Goal: Task Accomplishment & Management: Complete application form

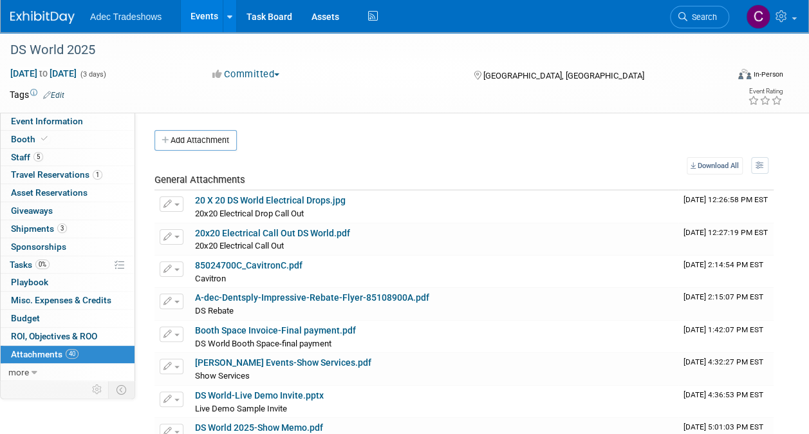
click at [217, 21] on link "Events" at bounding box center [204, 16] width 47 height 32
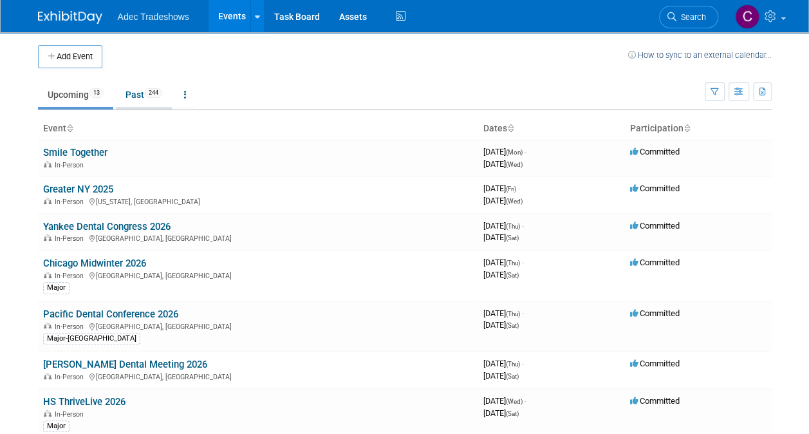
click at [135, 94] on link "Past 244" at bounding box center [144, 94] width 56 height 24
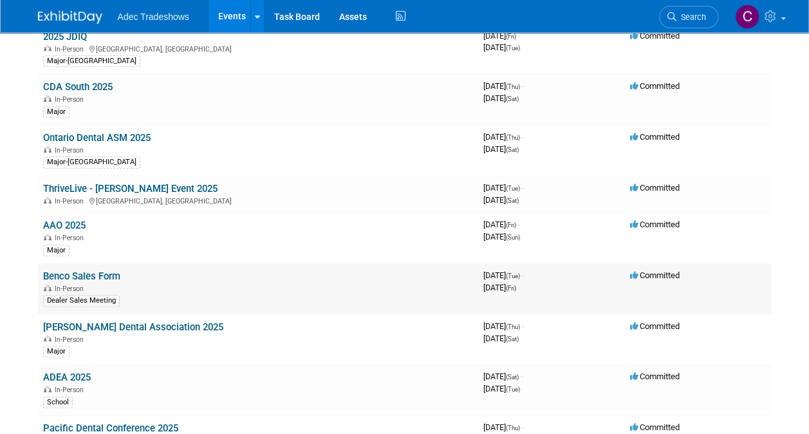
scroll to position [257, 0]
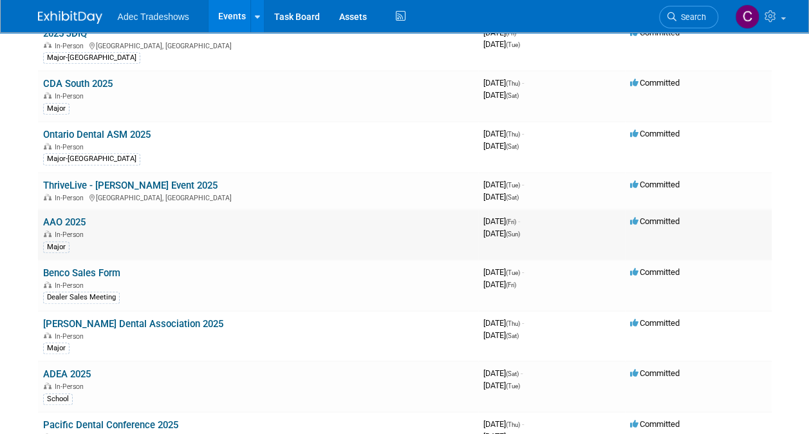
click at [68, 216] on link "AAO 2025" at bounding box center [64, 222] width 42 height 12
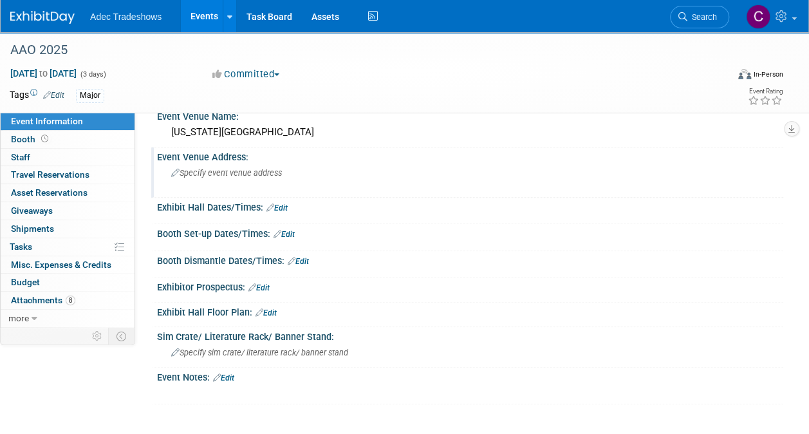
scroll to position [129, 0]
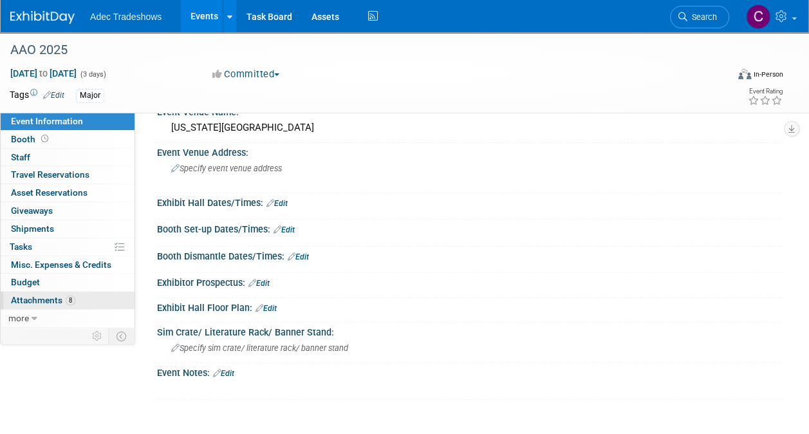
click at [37, 301] on span "Attachments 8" at bounding box center [43, 300] width 64 height 10
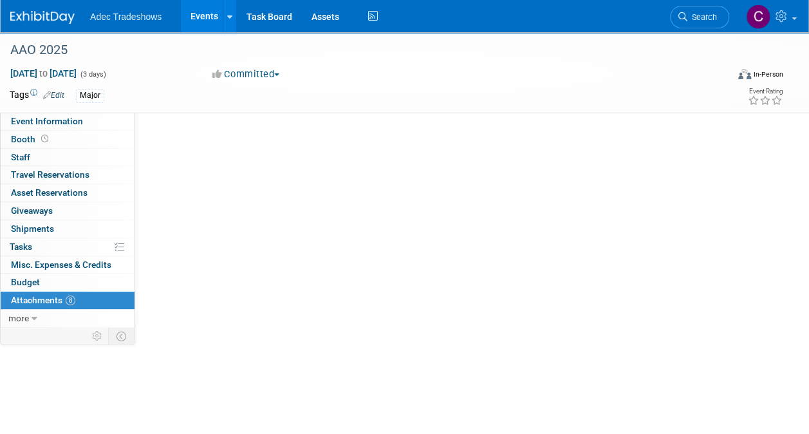
scroll to position [0, 0]
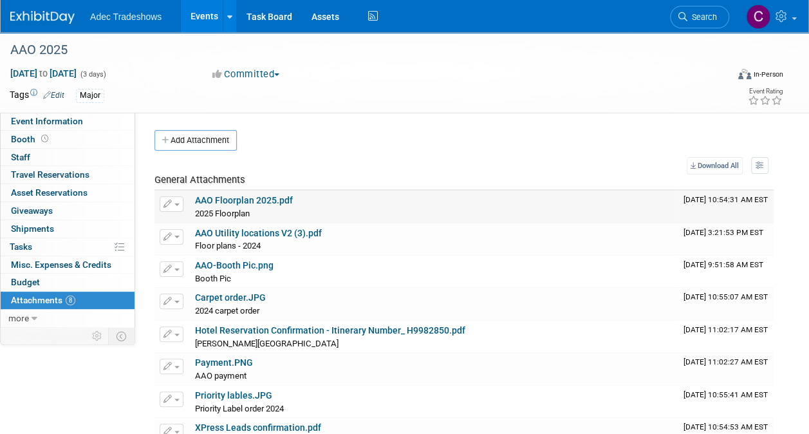
click at [241, 196] on link "AAO Floorplan 2025.pdf" at bounding box center [244, 200] width 98 height 10
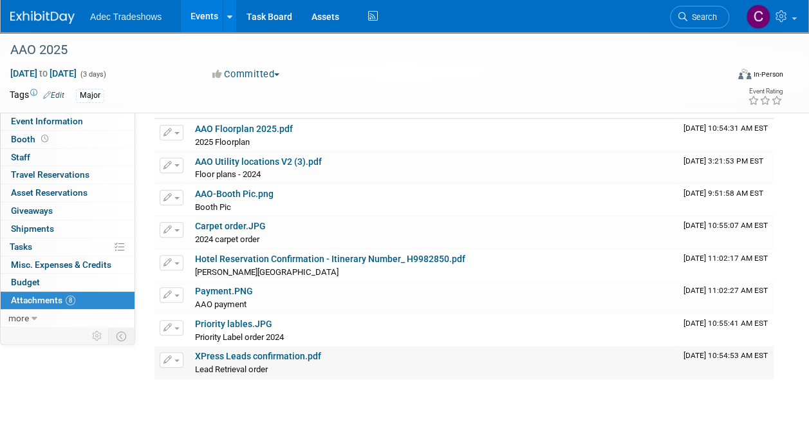
scroll to position [166, 0]
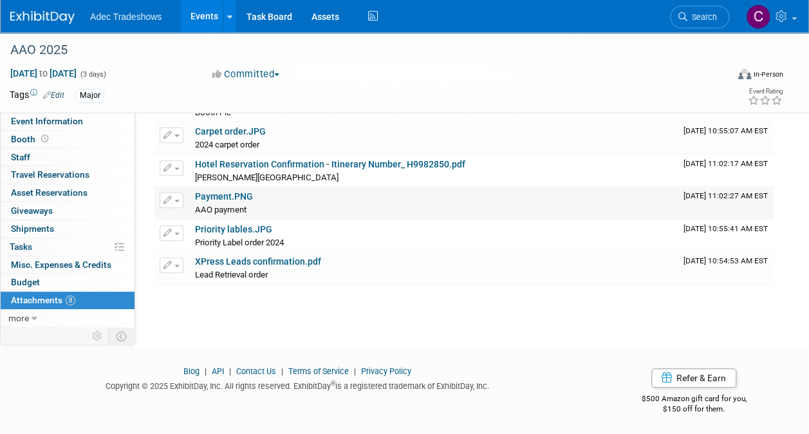
click at [240, 193] on link "Payment.PNG" at bounding box center [224, 196] width 58 height 10
click at [557, 346] on footer "Blog | API | Contact Us | Terms of Service | Privacy Policy Copyright © 2025 Ex…" at bounding box center [404, 391] width 809 height 90
click at [202, 21] on link "Events" at bounding box center [204, 16] width 47 height 32
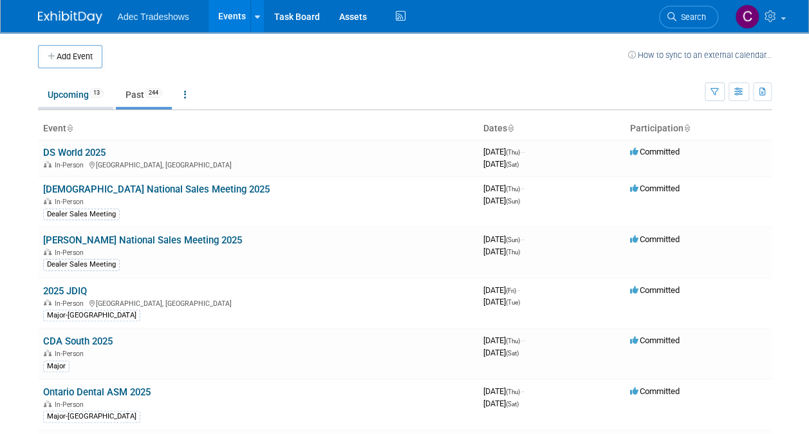
click at [65, 93] on link "Upcoming 13" at bounding box center [75, 94] width 75 height 24
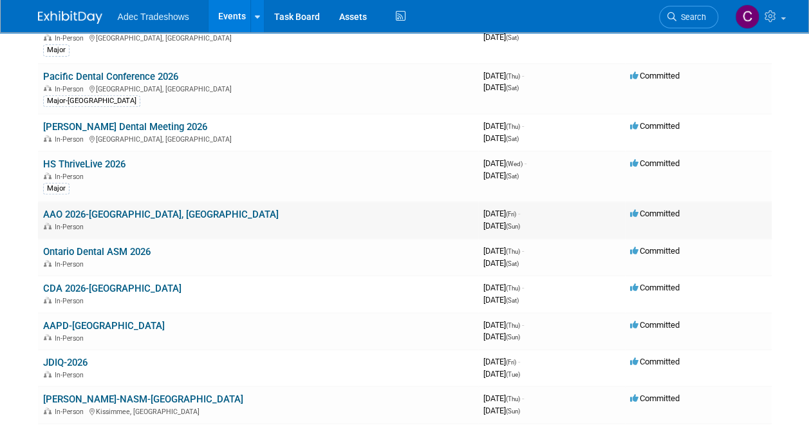
scroll to position [129, 0]
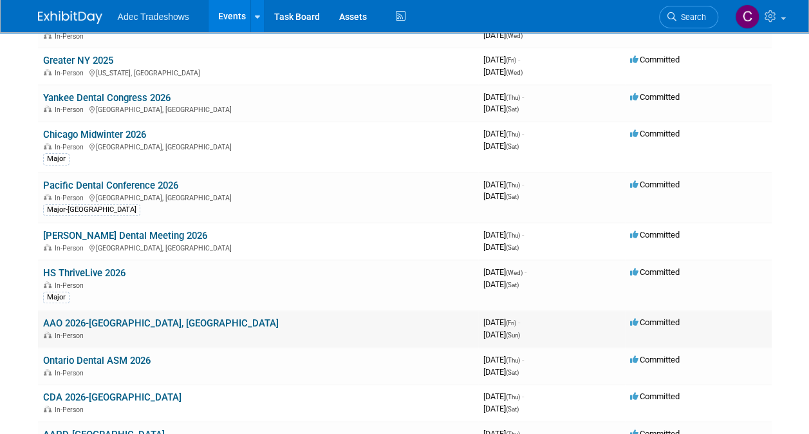
click at [95, 319] on link "AAO 2026-[GEOGRAPHIC_DATA], [GEOGRAPHIC_DATA]" at bounding box center [161, 323] width 236 height 12
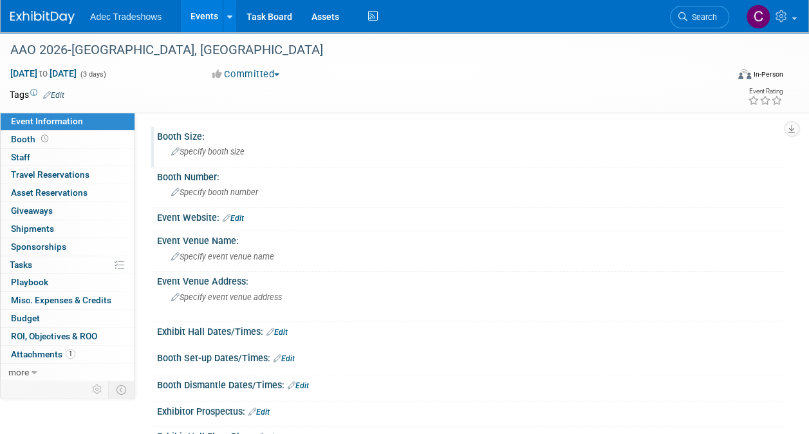
click at [196, 151] on span "Specify booth size" at bounding box center [207, 152] width 73 height 10
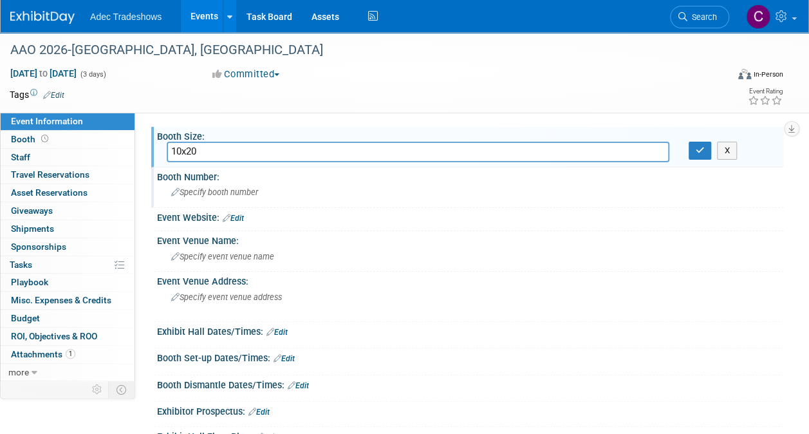
type input "10x20"
click at [283, 197] on div "Specify booth number" at bounding box center [470, 192] width 607 height 20
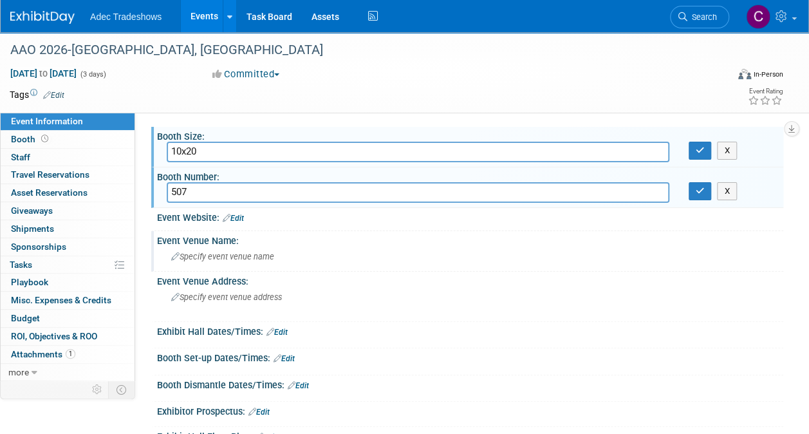
type input "507"
click at [324, 248] on div "Specify event venue name" at bounding box center [470, 256] width 607 height 20
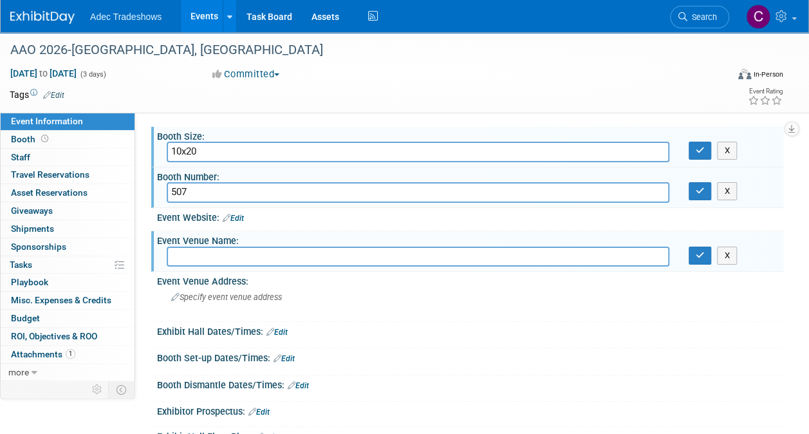
click at [307, 219] on div "Event Website: Edit" at bounding box center [470, 216] width 626 height 17
click at [47, 352] on span "Attachments 1" at bounding box center [43, 354] width 64 height 10
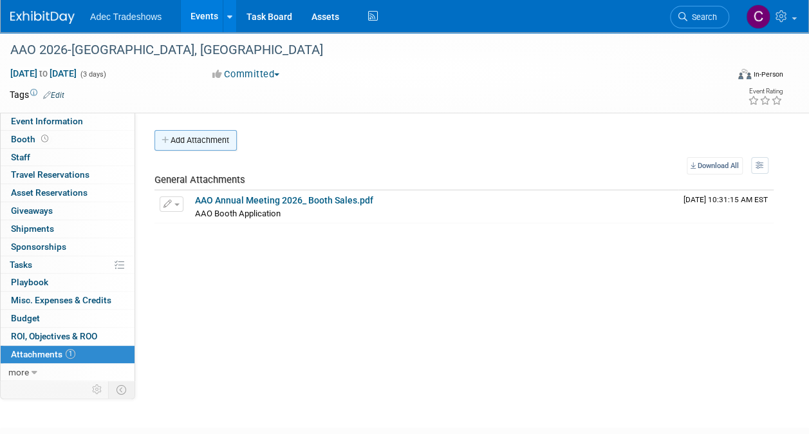
click at [224, 144] on button "Add Attachment" at bounding box center [195, 140] width 82 height 21
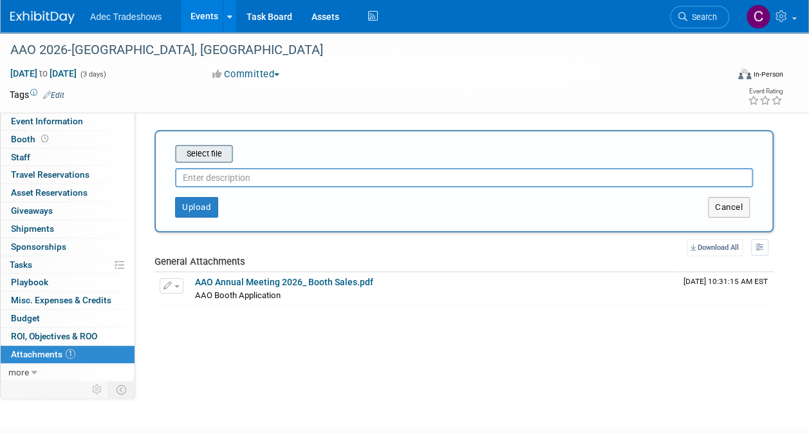
click at [225, 153] on input "file" at bounding box center [155, 153] width 153 height 15
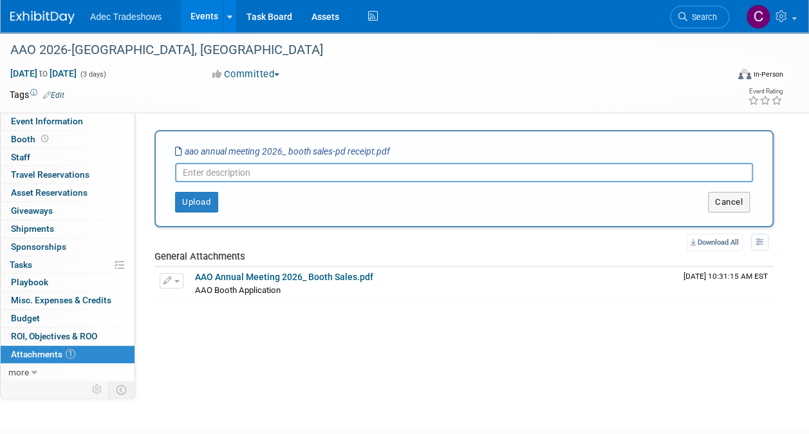
click at [233, 178] on input "text" at bounding box center [464, 172] width 578 height 19
type input "Pd Receipt-Booth Space"
click at [209, 211] on button "Upload" at bounding box center [196, 202] width 43 height 21
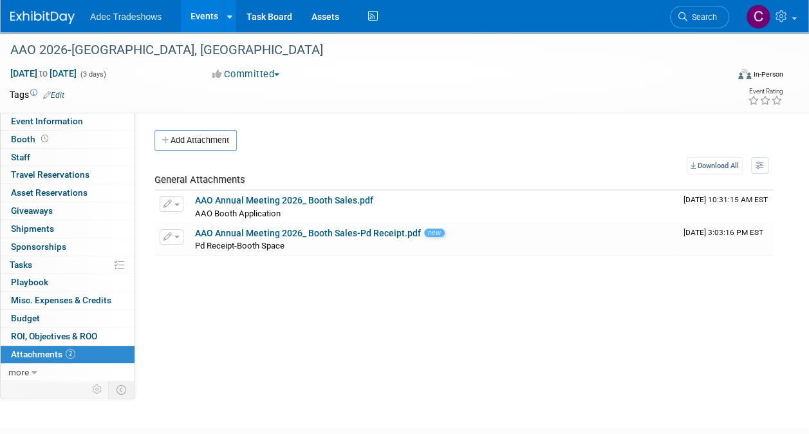
drag, startPoint x: 272, startPoint y: 340, endPoint x: 287, endPoint y: 314, distance: 30.0
click at [273, 340] on div "Booth Size: 10x20 X Booth Number: 507 X Event Website: Edit Event Venue Name: X…" at bounding box center [459, 246] width 648 height 266
click at [212, 15] on link "Events" at bounding box center [204, 16] width 47 height 32
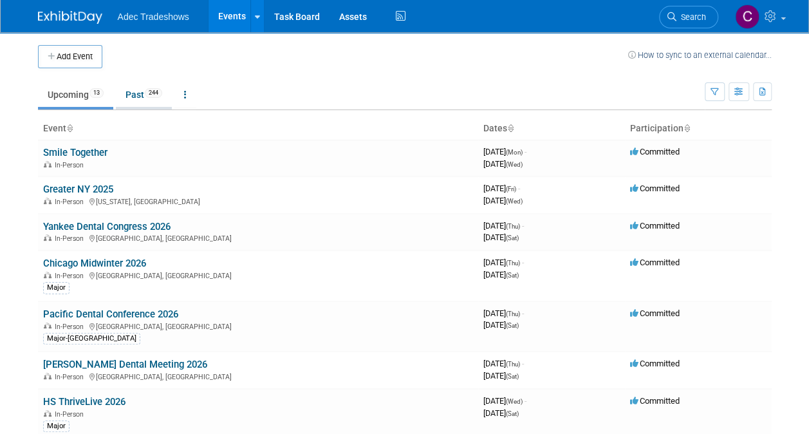
click at [144, 94] on link "Past 244" at bounding box center [144, 94] width 56 height 24
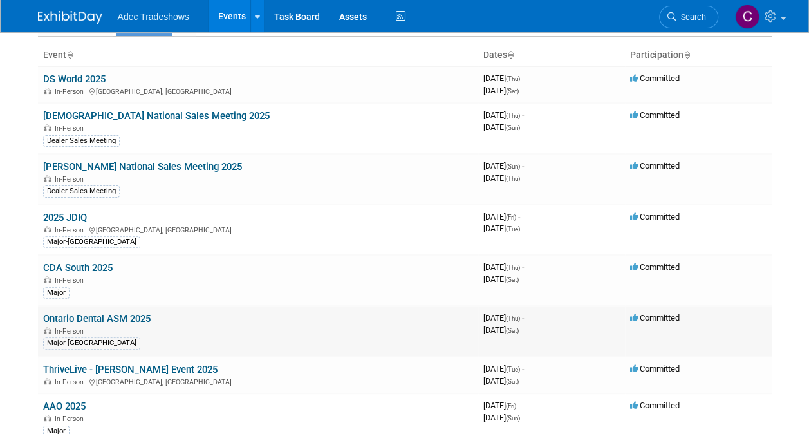
scroll to position [193, 0]
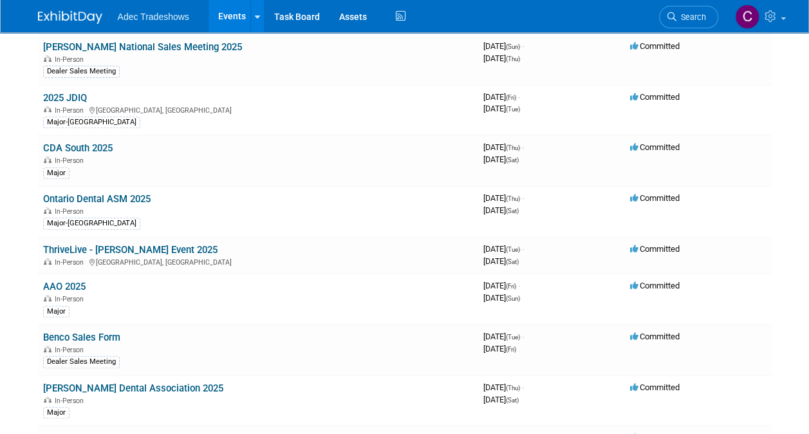
click at [73, 287] on link "AAO 2025" at bounding box center [64, 287] width 42 height 12
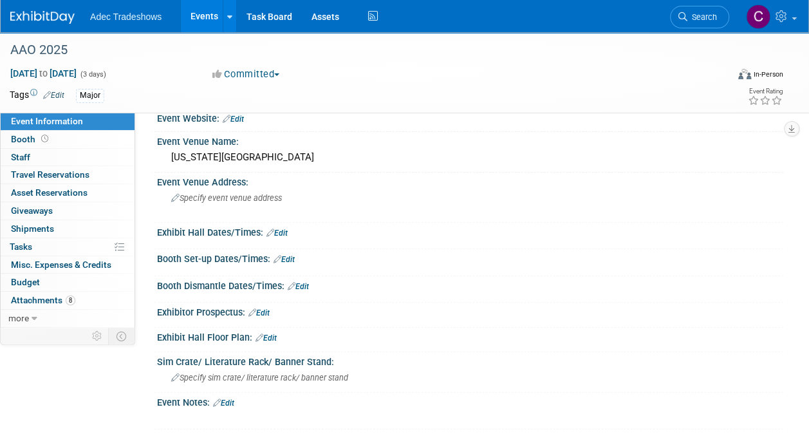
scroll to position [129, 0]
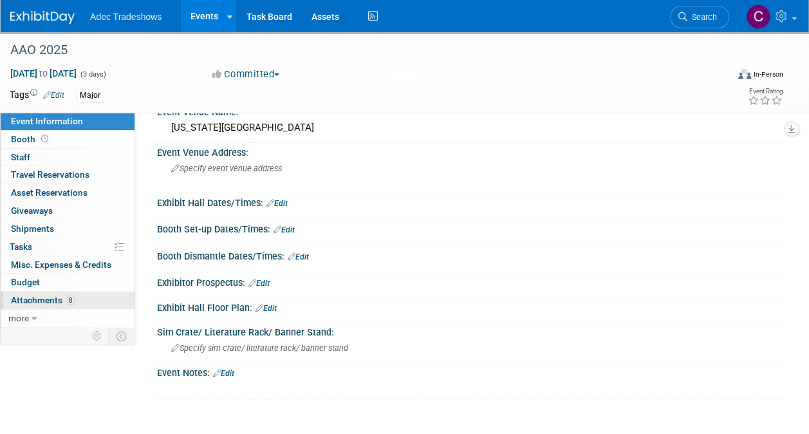
click at [66, 297] on span "8" at bounding box center [71, 300] width 10 height 10
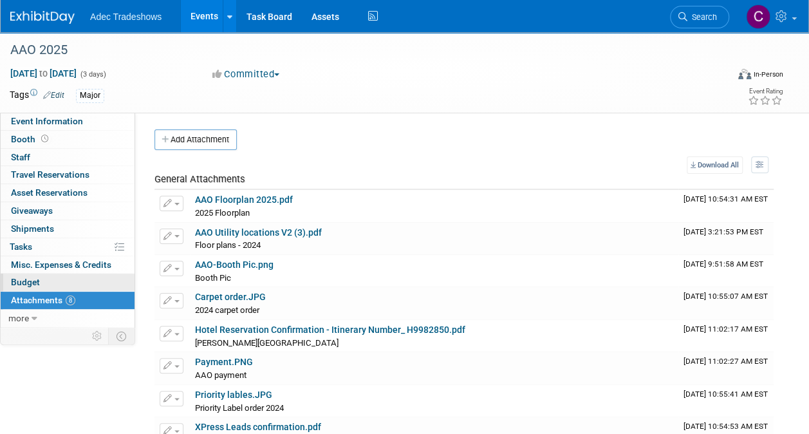
scroll to position [0, 0]
click at [205, 15] on link "Events" at bounding box center [204, 16] width 47 height 32
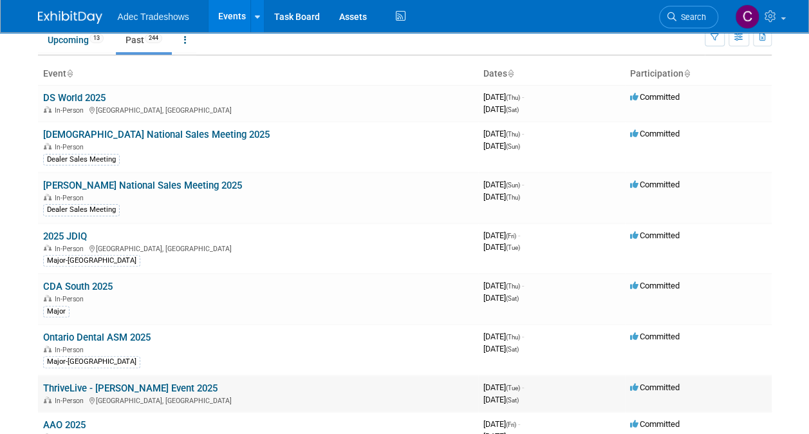
scroll to position [129, 0]
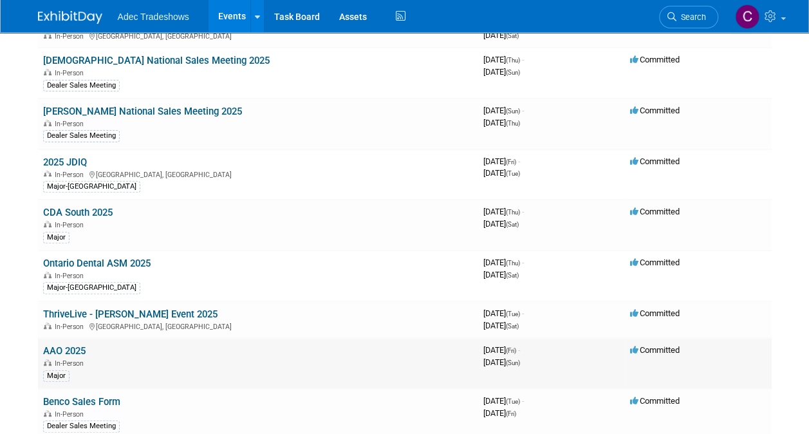
click at [83, 346] on link "AAO 2025" at bounding box center [64, 351] width 42 height 12
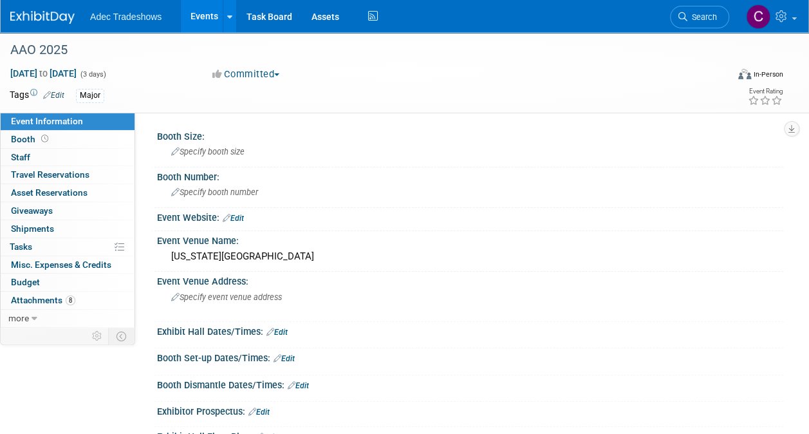
click at [204, 21] on link "Events" at bounding box center [204, 16] width 47 height 32
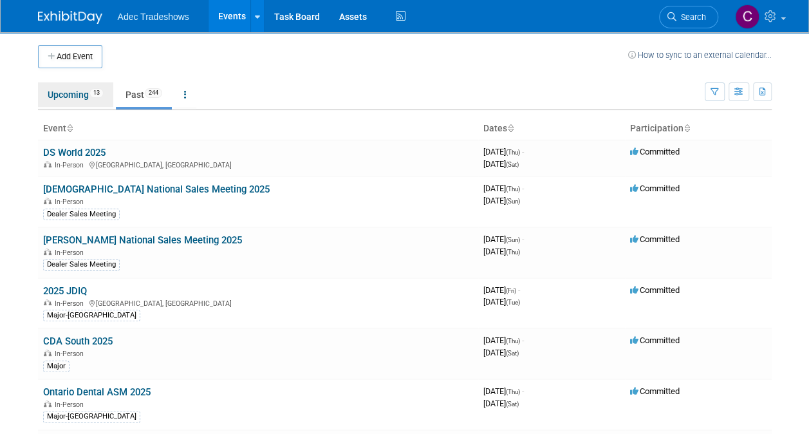
click at [69, 97] on link "Upcoming 13" at bounding box center [75, 94] width 75 height 24
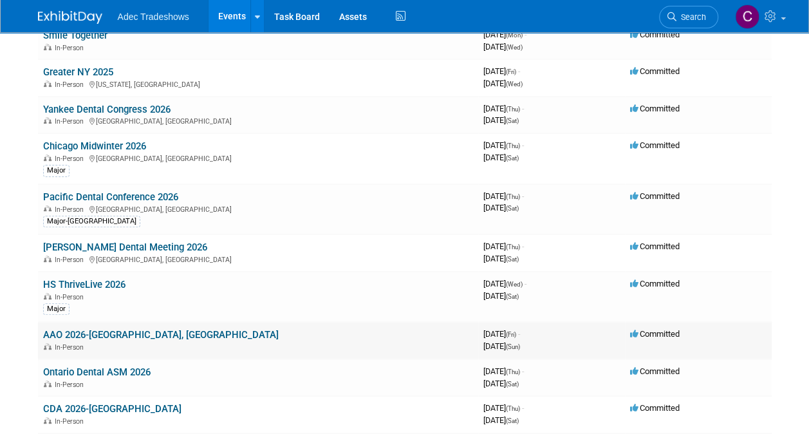
scroll to position [129, 0]
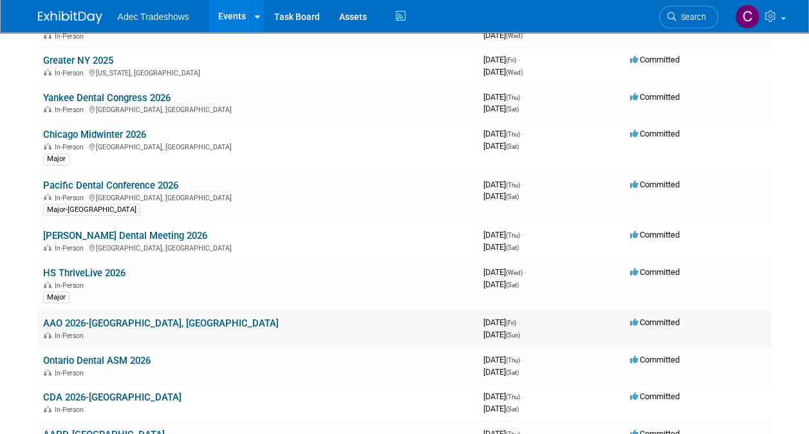
click at [99, 322] on link "AAO 2026-[GEOGRAPHIC_DATA], [GEOGRAPHIC_DATA]" at bounding box center [161, 323] width 236 height 12
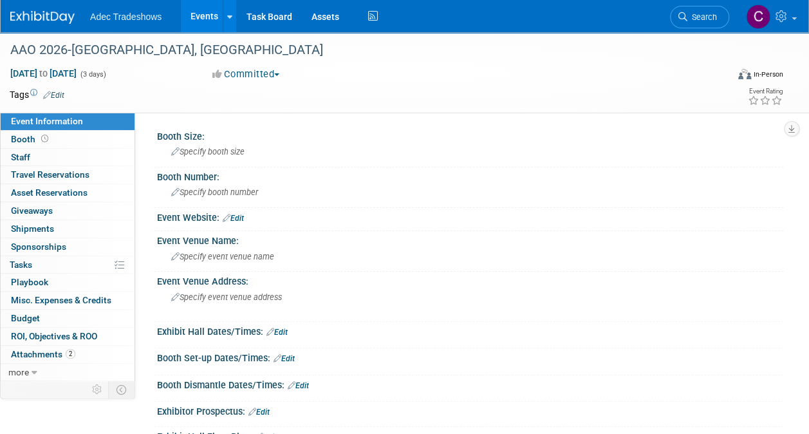
click at [243, 223] on div at bounding box center [470, 224] width 607 height 3
click at [241, 221] on link "Edit" at bounding box center [233, 218] width 21 height 9
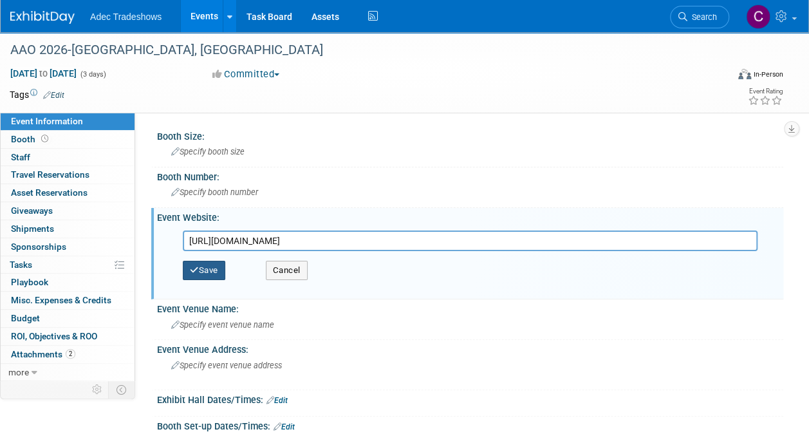
type input "https://www2.aaoinfo.org/meetings/annual-session-2026/"
click at [210, 274] on button "Save" at bounding box center [204, 270] width 42 height 19
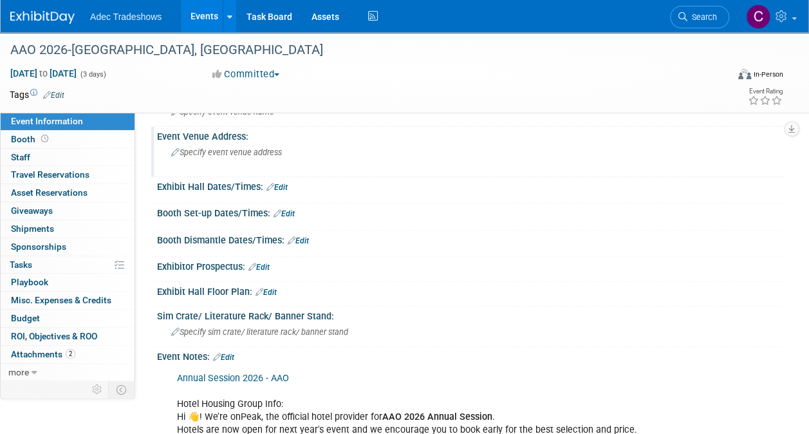
scroll to position [257, 0]
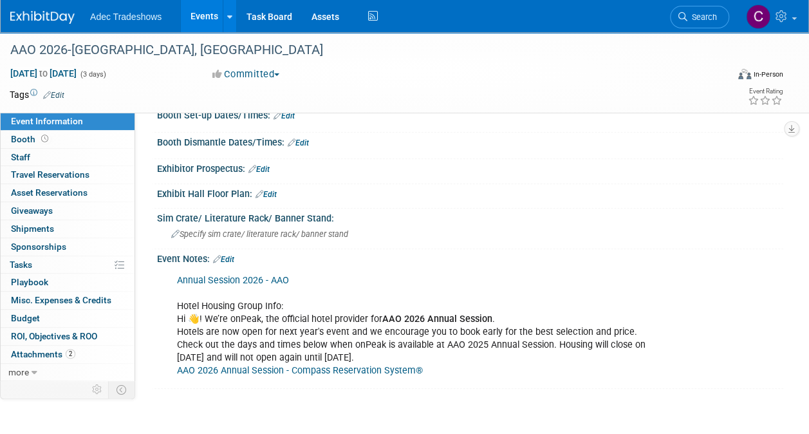
click at [265, 367] on link "AAO 2026 Annual Session - Compass Reservation System®" at bounding box center [300, 370] width 246 height 11
click at [547, 107] on div "Tags Edit Event Rating" at bounding box center [396, 97] width 793 height 23
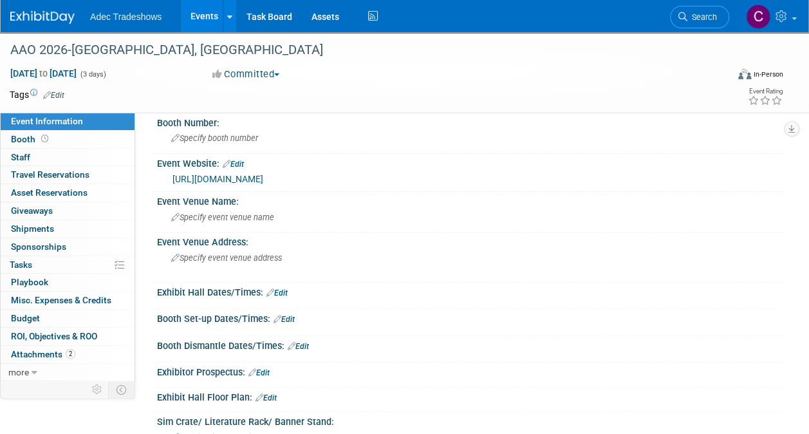
scroll to position [0, 0]
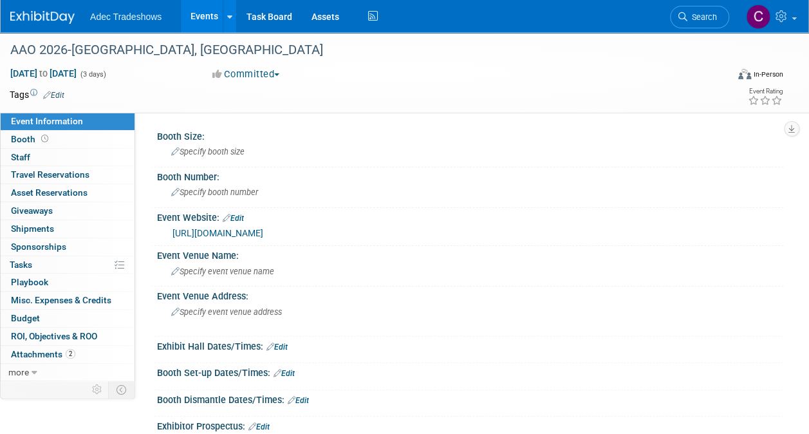
click at [208, 8] on link "Events" at bounding box center [204, 16] width 47 height 32
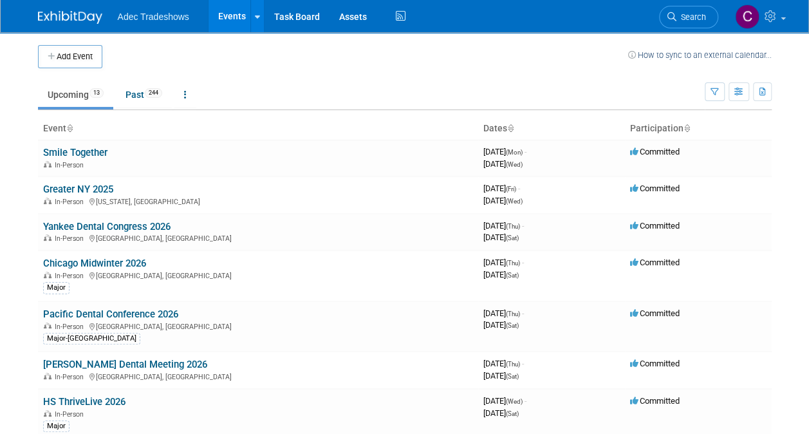
click at [95, 53] on button "Add Event" at bounding box center [70, 56] width 64 height 23
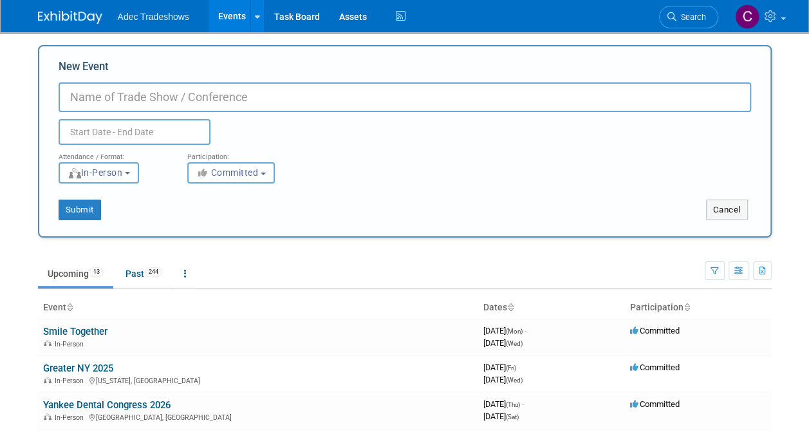
type input "S"
type input "DS World"
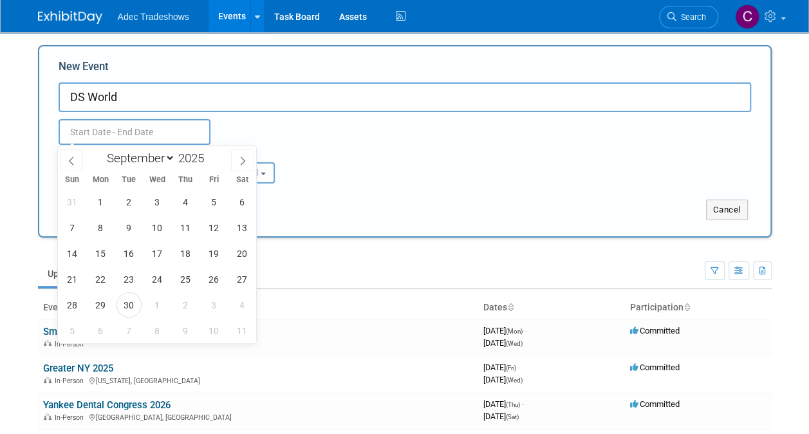
click at [144, 125] on input "text" at bounding box center [135, 132] width 152 height 26
click at [211, 153] on span at bounding box center [209, 155] width 9 height 8
click at [211, 162] on span at bounding box center [209, 162] width 9 height 8
click at [212, 153] on span at bounding box center [209, 155] width 9 height 8
type input "2026"
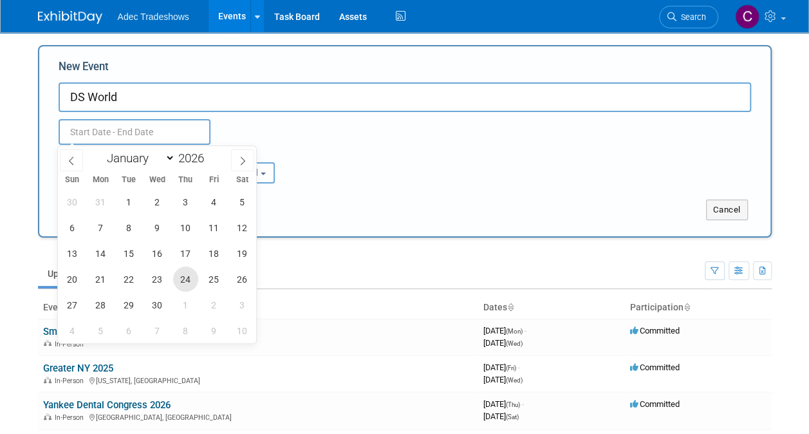
click at [189, 278] on span "24" at bounding box center [185, 278] width 25 height 25
click at [246, 282] on span "26" at bounding box center [242, 278] width 25 height 25
type input "Sep 24, 2026 to Sep 26, 2026"
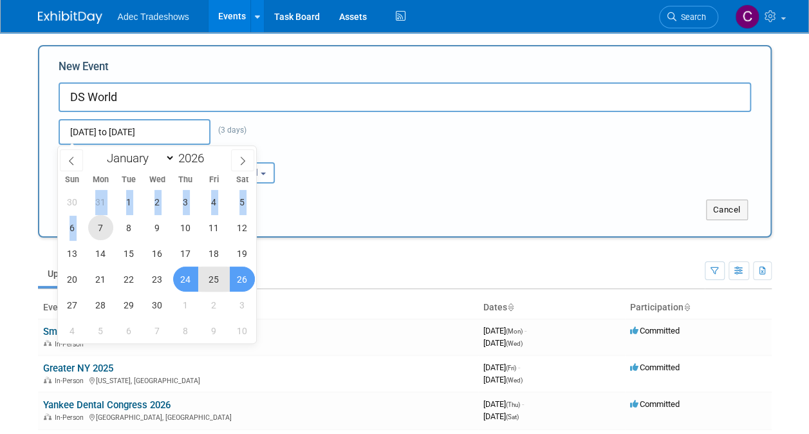
click at [88, 211] on div "30 31 1 2 3 4 5 6 7 8 9 10 11 12 13 14 15 16 17 18 19 20 21 22 23 24 25 26 27 2…" at bounding box center [157, 266] width 198 height 154
drag, startPoint x: 88, startPoint y: 211, endPoint x: 472, endPoint y: 209, distance: 384.2
click at [472, 209] on div "Cancel" at bounding box center [588, 210] width 366 height 21
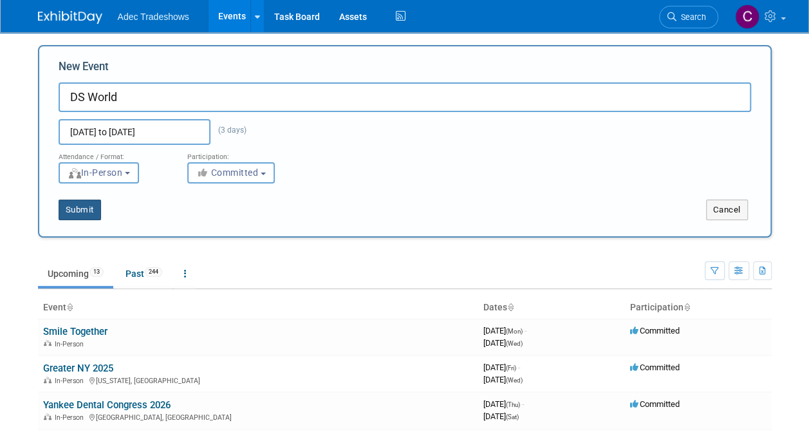
click at [79, 207] on button "Submit" at bounding box center [80, 210] width 42 height 21
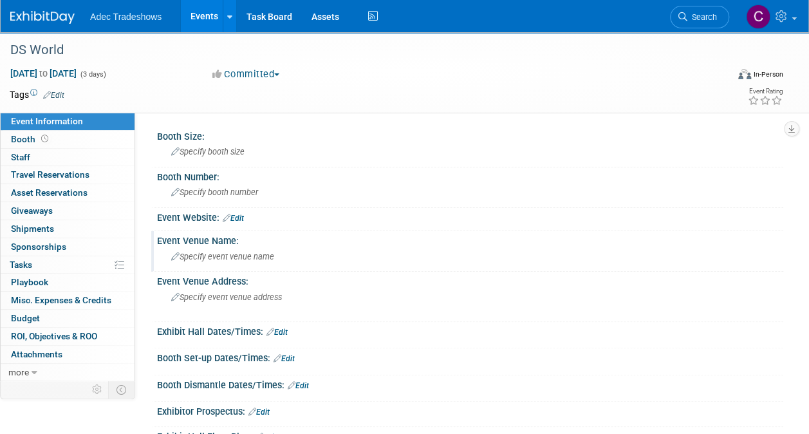
click at [272, 257] on span "Specify event venue name" at bounding box center [222, 257] width 103 height 10
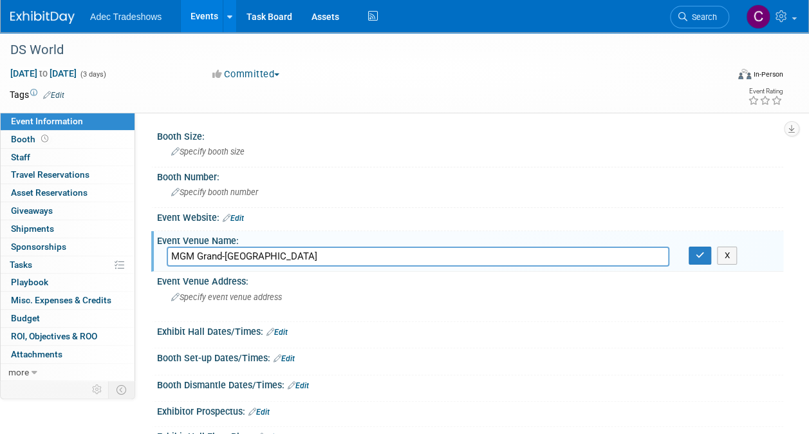
type input "MGM Grand-Las Vegas"
click at [399, 332] on div "Exhibit Hall Dates/Times: Edit" at bounding box center [470, 330] width 626 height 17
click at [699, 255] on icon "button" at bounding box center [700, 255] width 9 height 8
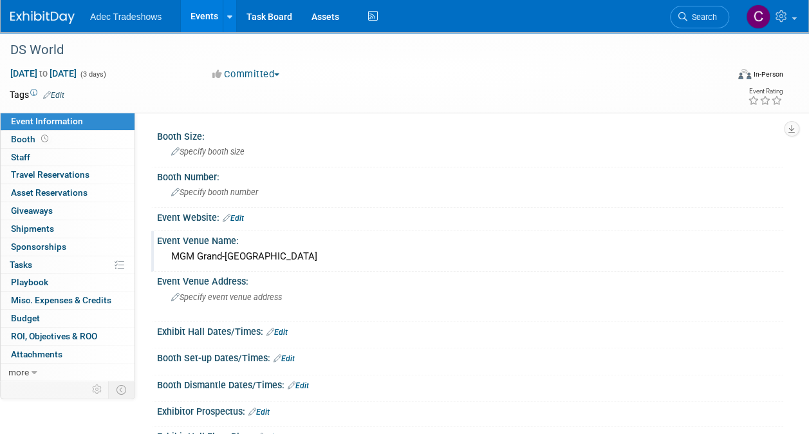
click at [205, 11] on link "Events" at bounding box center [204, 16] width 47 height 32
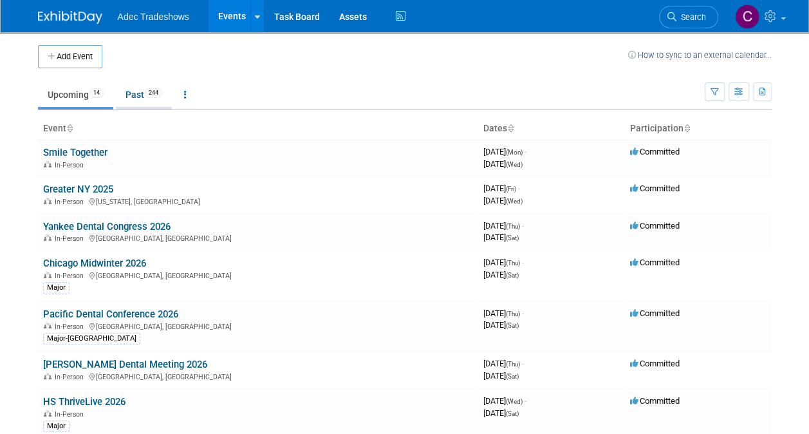
click at [134, 97] on link "Past 244" at bounding box center [144, 94] width 56 height 24
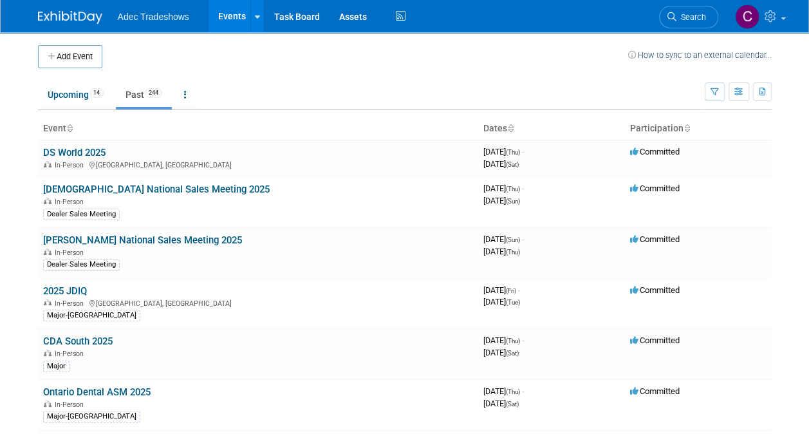
click at [118, 243] on link "[PERSON_NAME] National Sales Meeting 2025" at bounding box center [142, 240] width 199 height 12
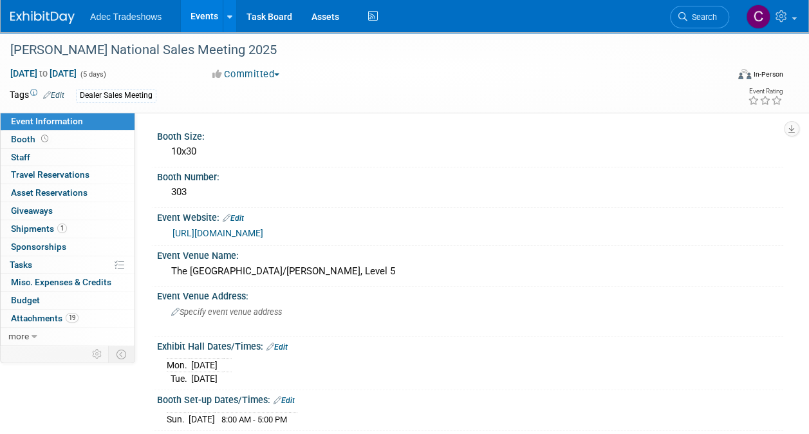
click at [375, 224] on div "[URL][DOMAIN_NAME]" at bounding box center [470, 232] width 607 height 18
click at [263, 232] on link "[URL][DOMAIN_NAME]" at bounding box center [217, 233] width 91 height 10
